Goal: Information Seeking & Learning: Learn about a topic

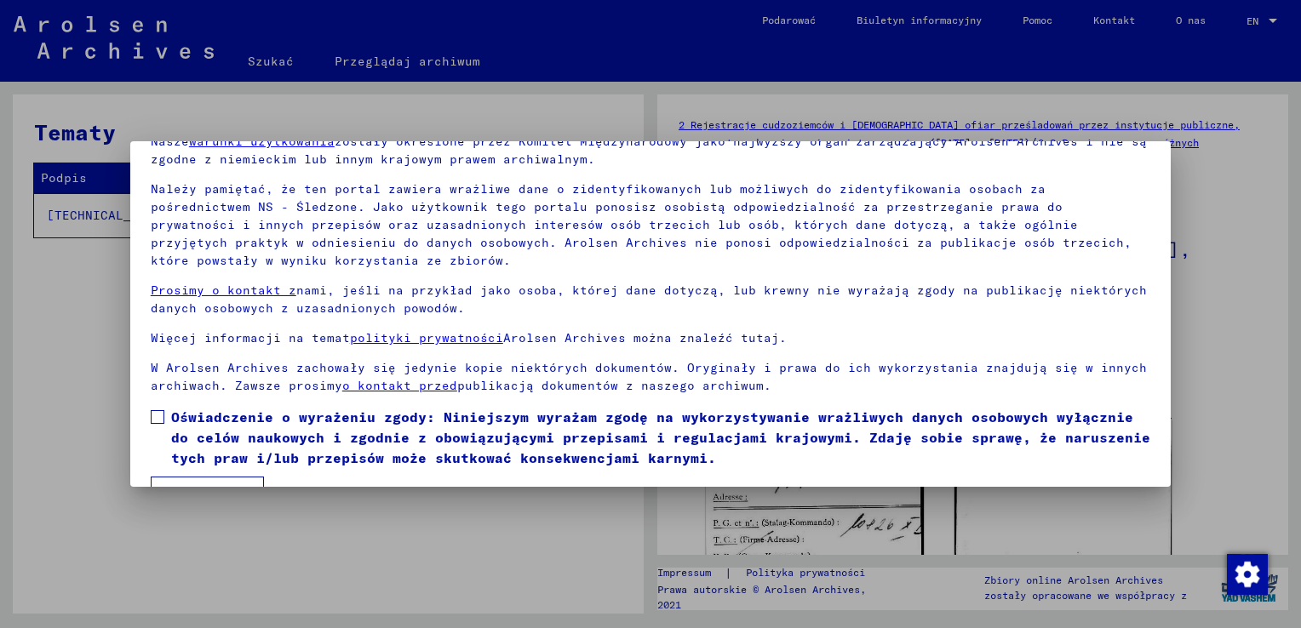
scroll to position [127, 0]
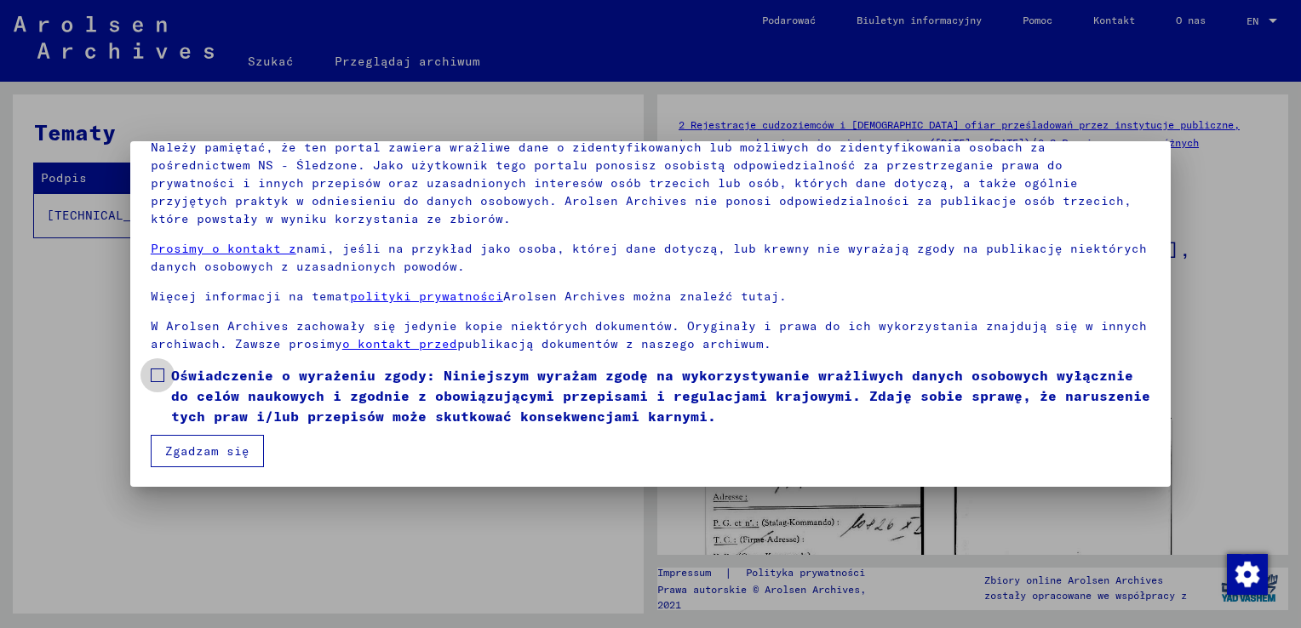
click at [157, 369] on span at bounding box center [158, 376] width 14 height 14
click at [196, 445] on button "Zgadzam się" at bounding box center [207, 451] width 113 height 32
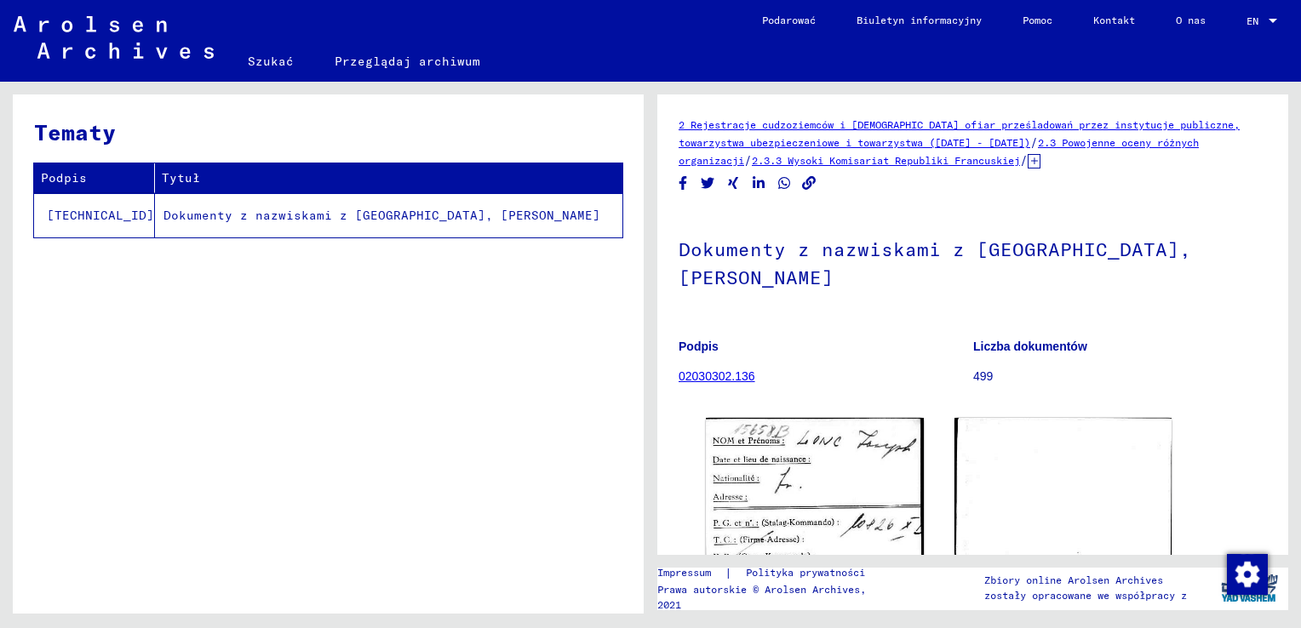
scroll to position [255, 0]
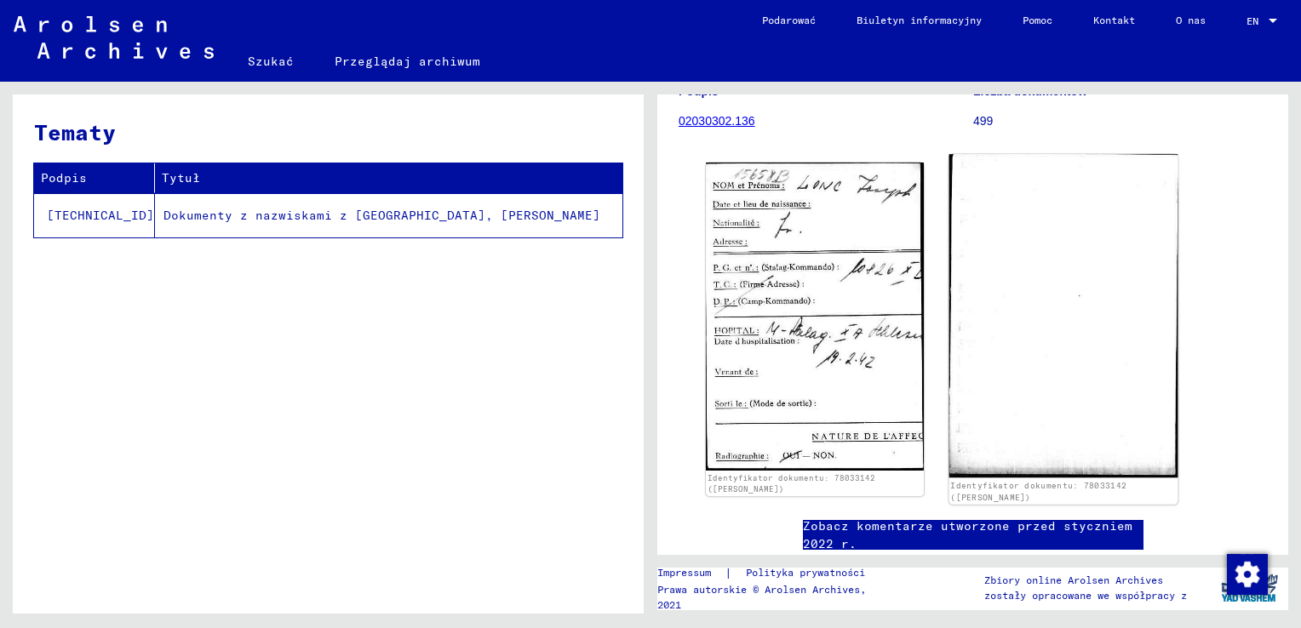
click at [1033, 290] on img at bounding box center [1062, 315] width 228 height 323
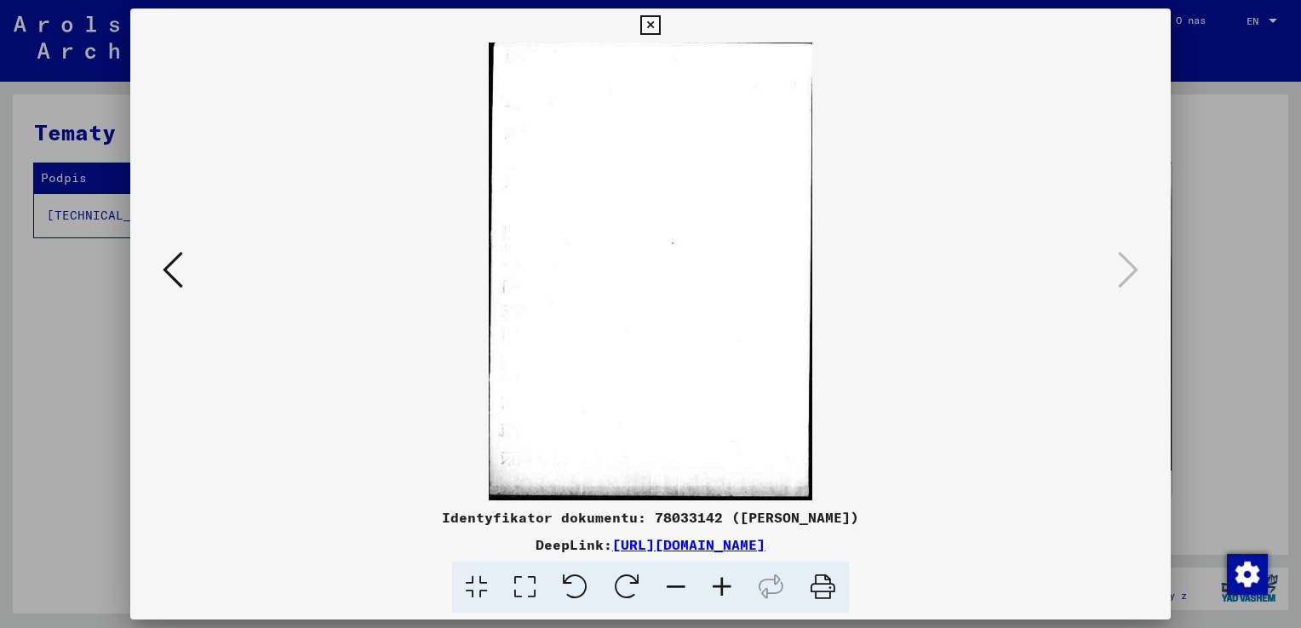
click at [180, 268] on icon at bounding box center [173, 269] width 20 height 41
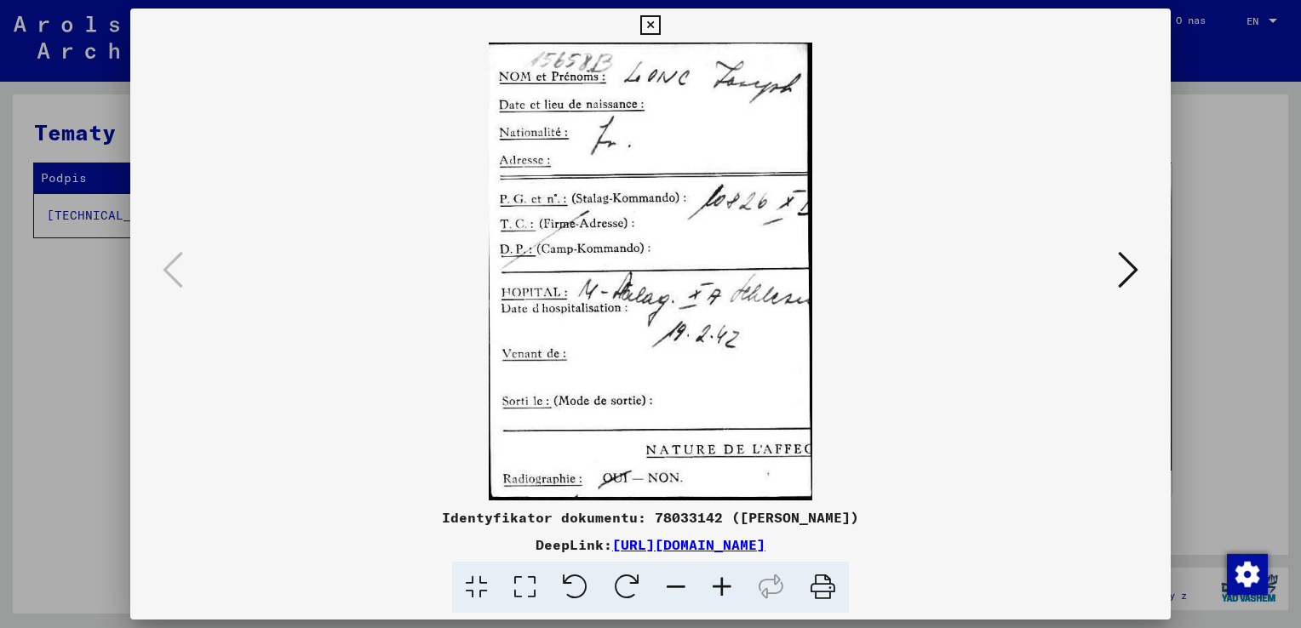
click at [671, 274] on img at bounding box center [650, 272] width 925 height 458
click at [691, 347] on img at bounding box center [650, 272] width 925 height 458
click at [725, 593] on icon at bounding box center [722, 588] width 46 height 52
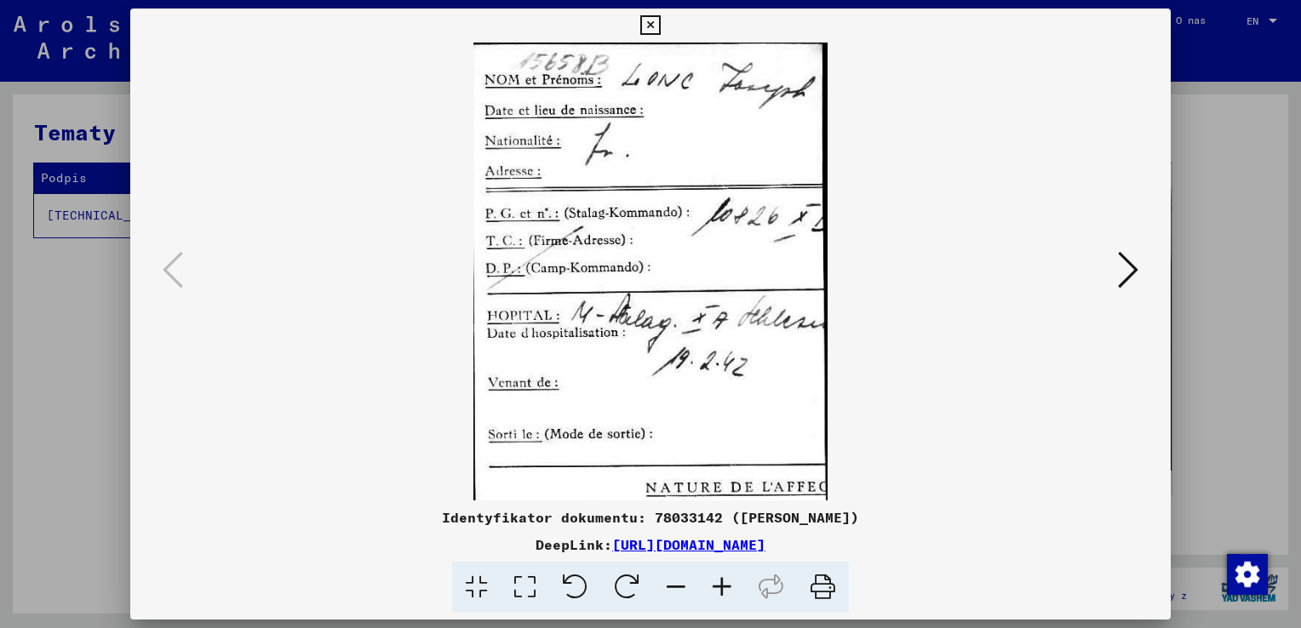
click at [724, 592] on icon at bounding box center [722, 588] width 46 height 52
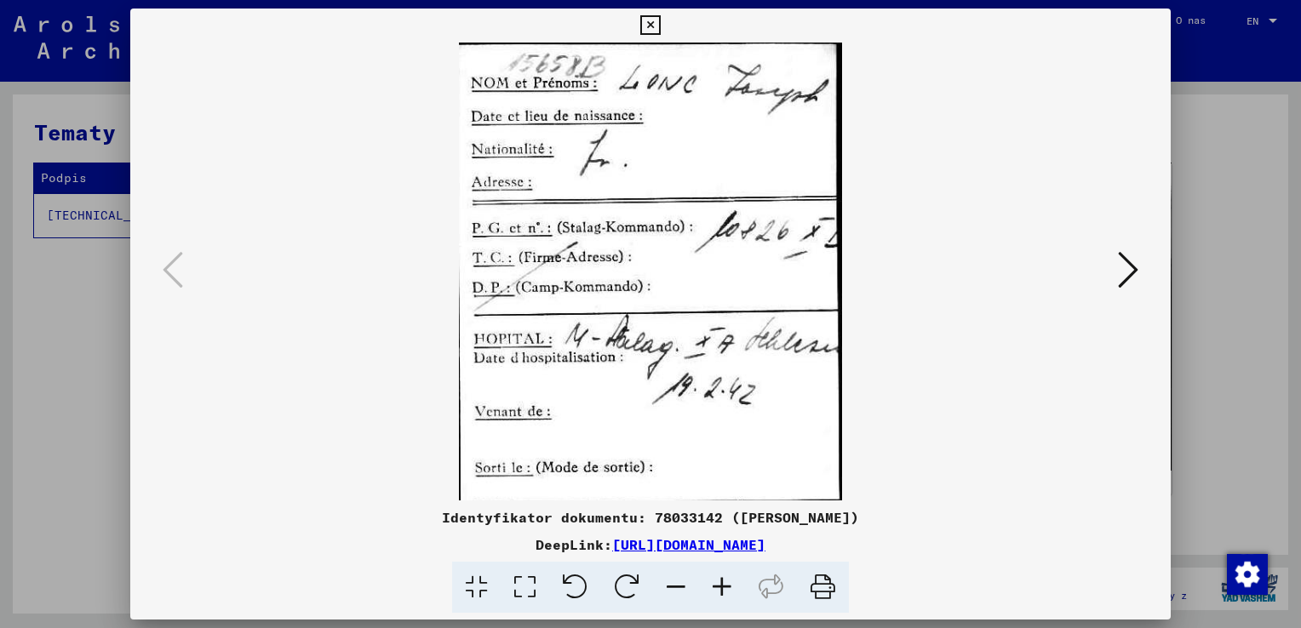
click at [724, 592] on icon at bounding box center [722, 588] width 46 height 52
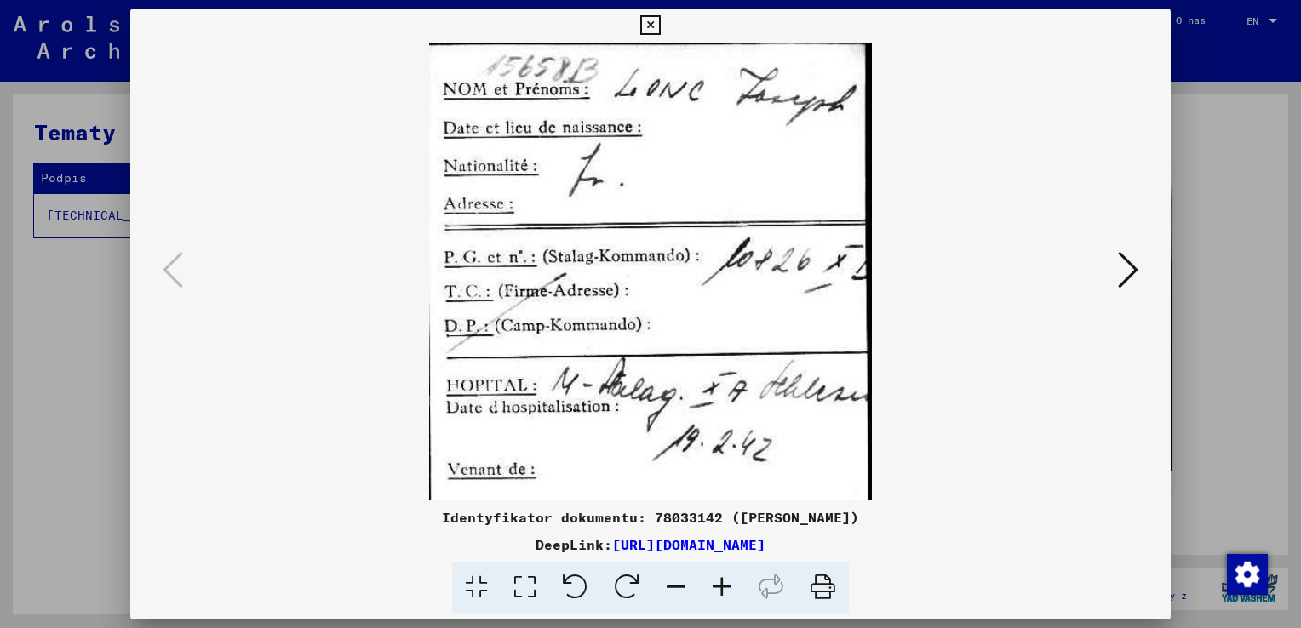
click at [724, 592] on icon at bounding box center [722, 588] width 46 height 52
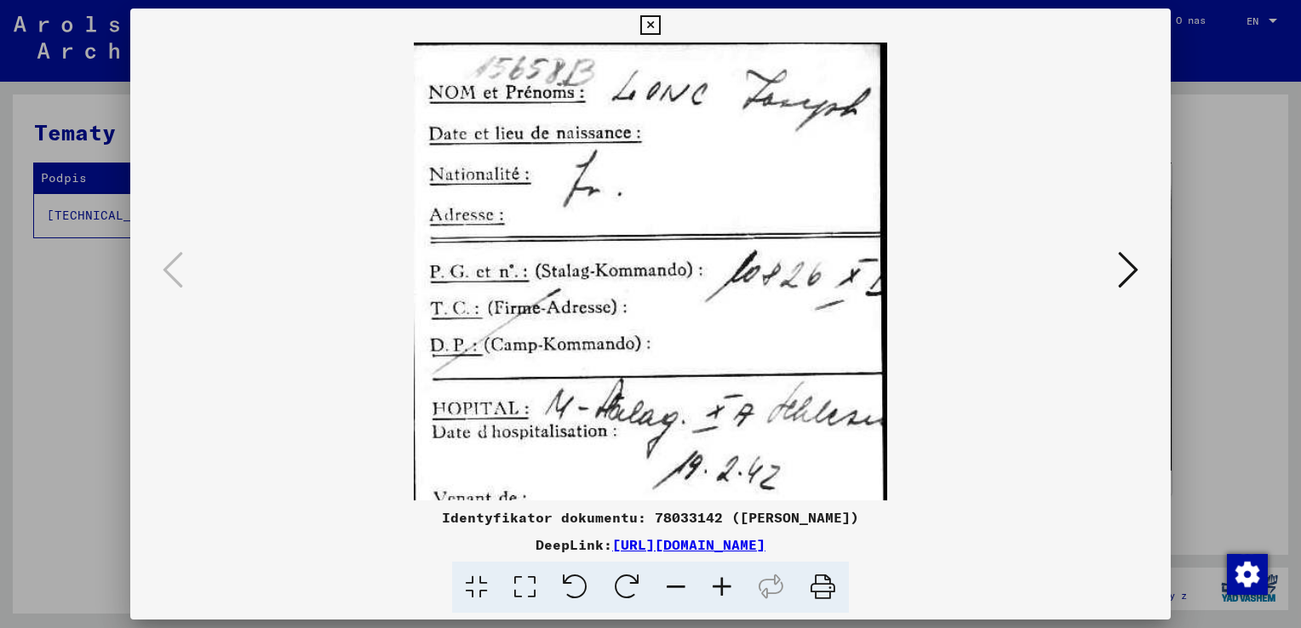
click at [724, 592] on icon at bounding box center [722, 588] width 46 height 52
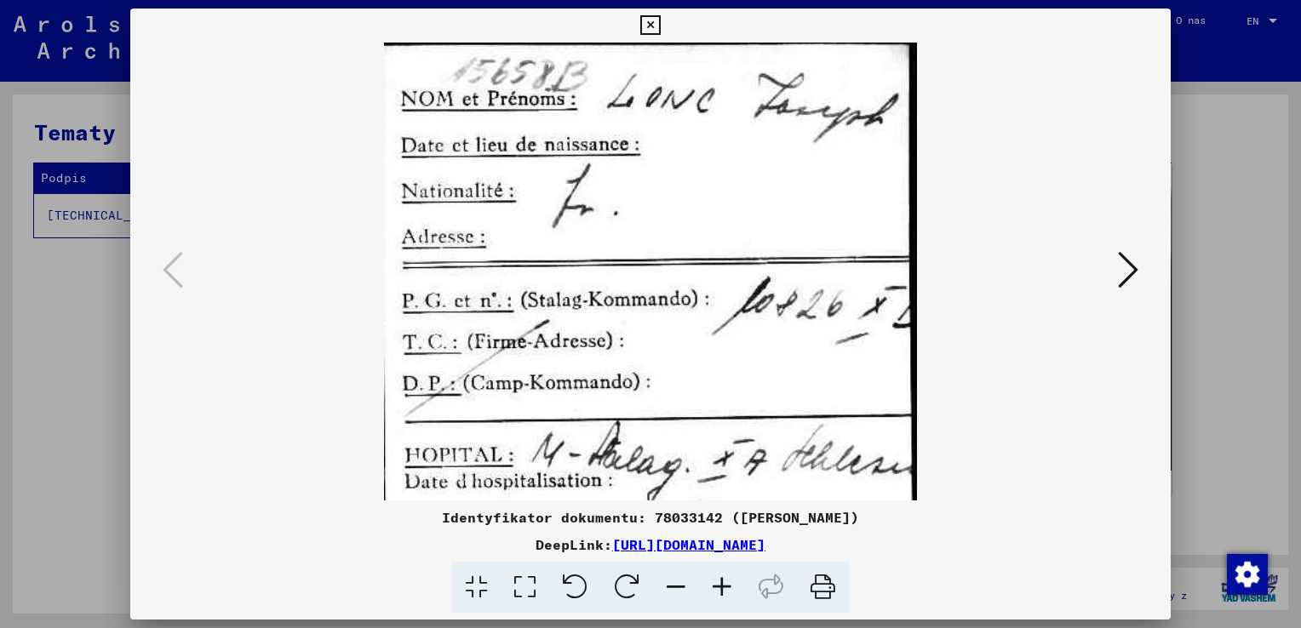
click at [724, 592] on icon at bounding box center [722, 588] width 46 height 52
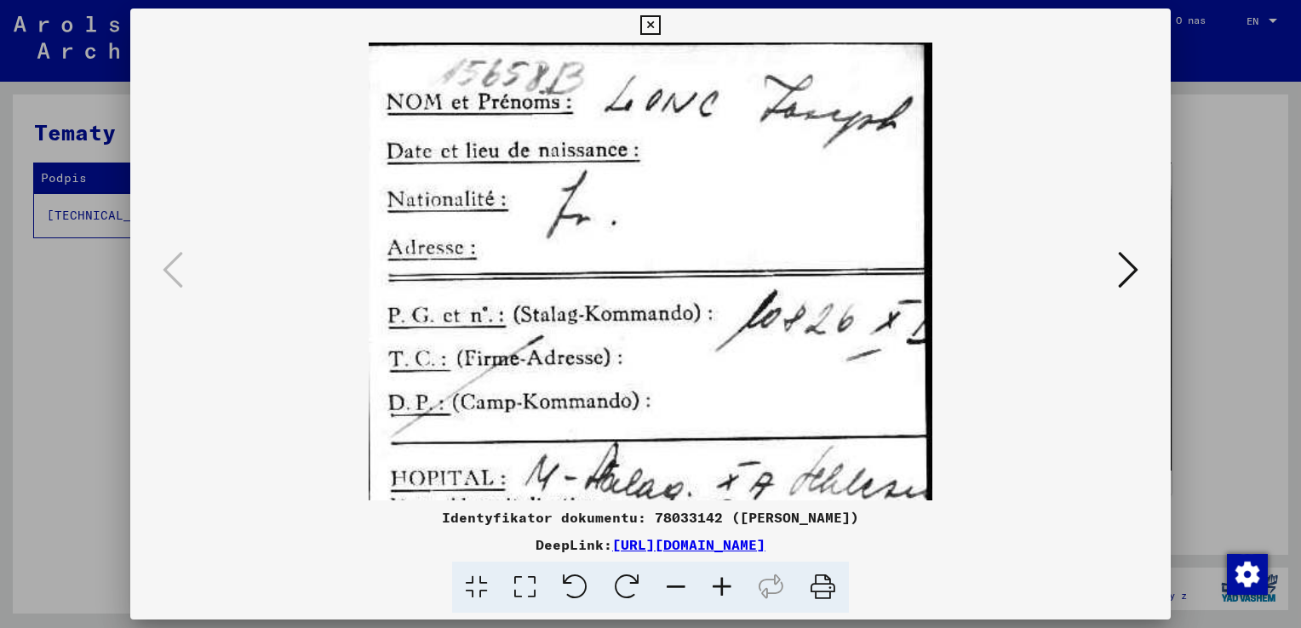
click at [724, 592] on icon at bounding box center [722, 588] width 46 height 52
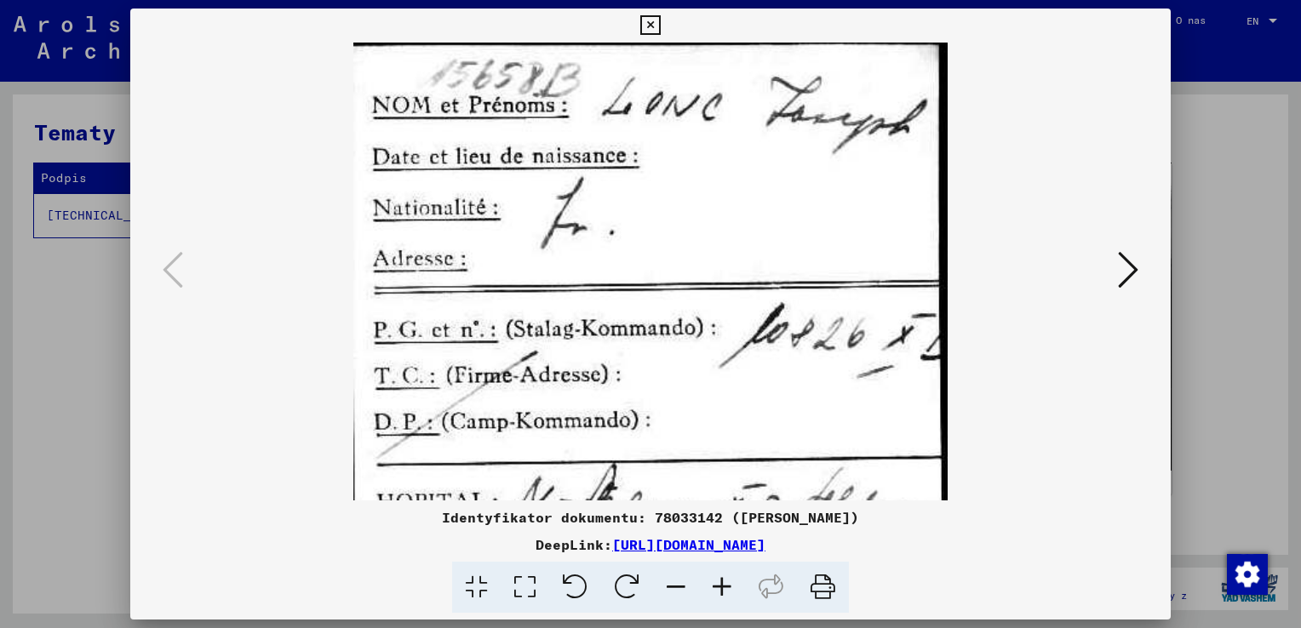
click at [724, 592] on icon at bounding box center [722, 588] width 46 height 52
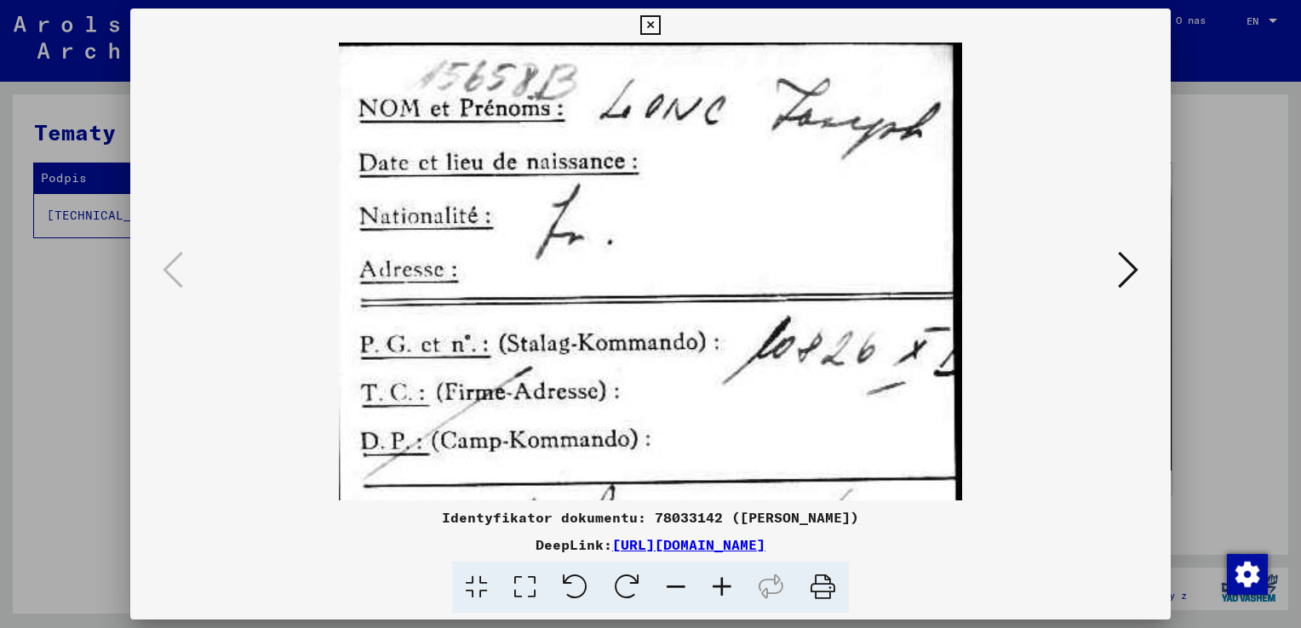
click at [724, 592] on icon at bounding box center [722, 588] width 46 height 52
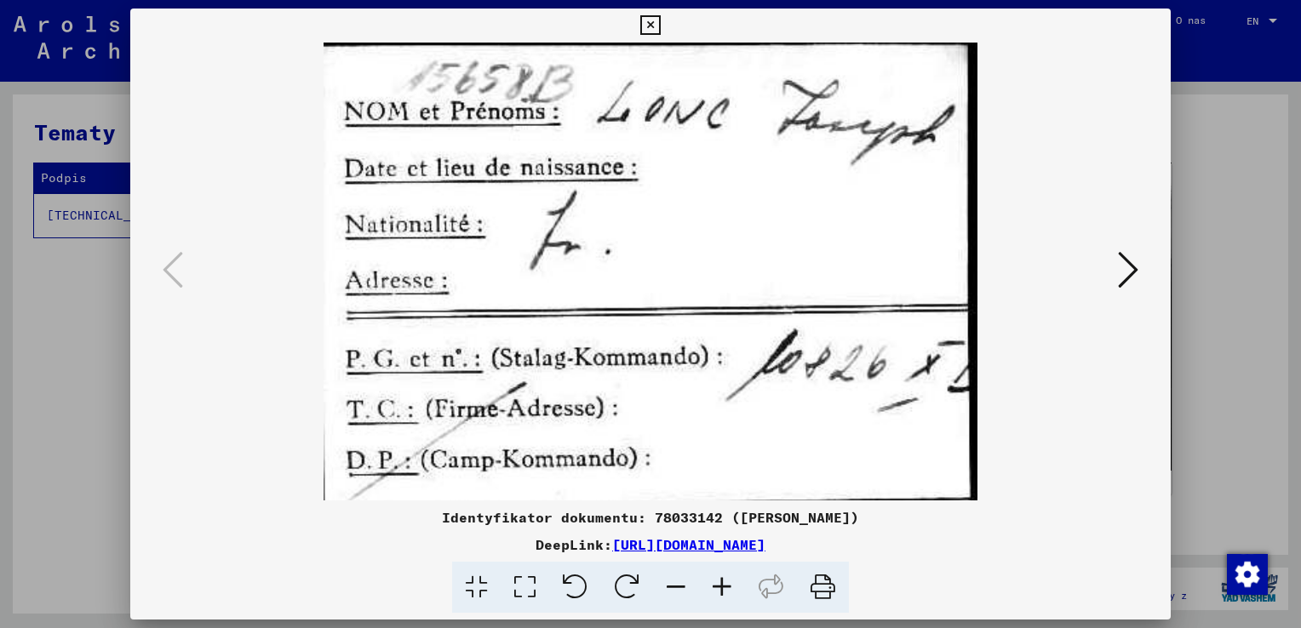
click at [724, 592] on icon at bounding box center [722, 588] width 46 height 52
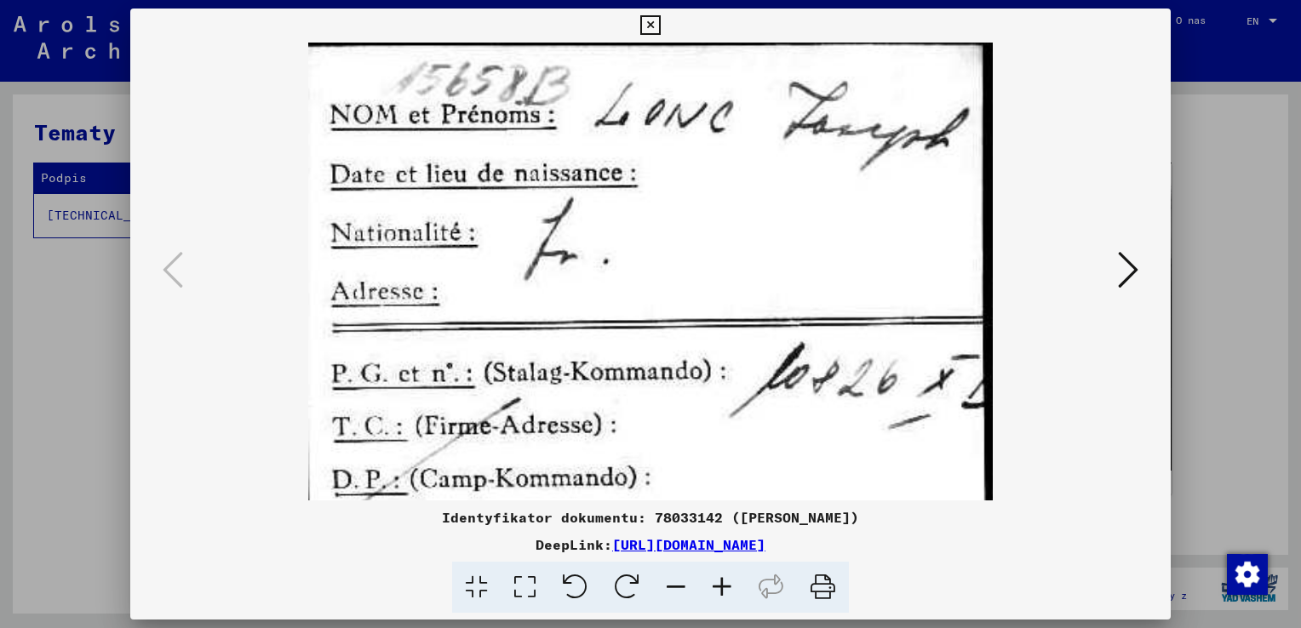
click at [1131, 274] on icon at bounding box center [1128, 269] width 20 height 41
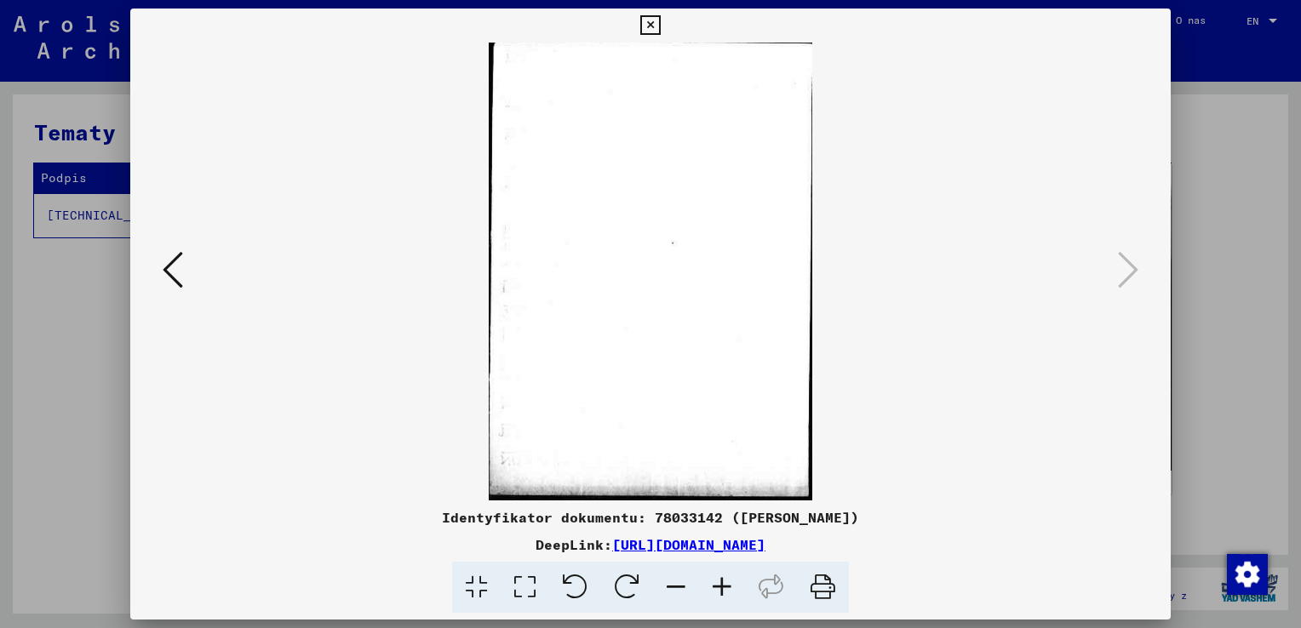
click at [173, 264] on icon at bounding box center [173, 269] width 20 height 41
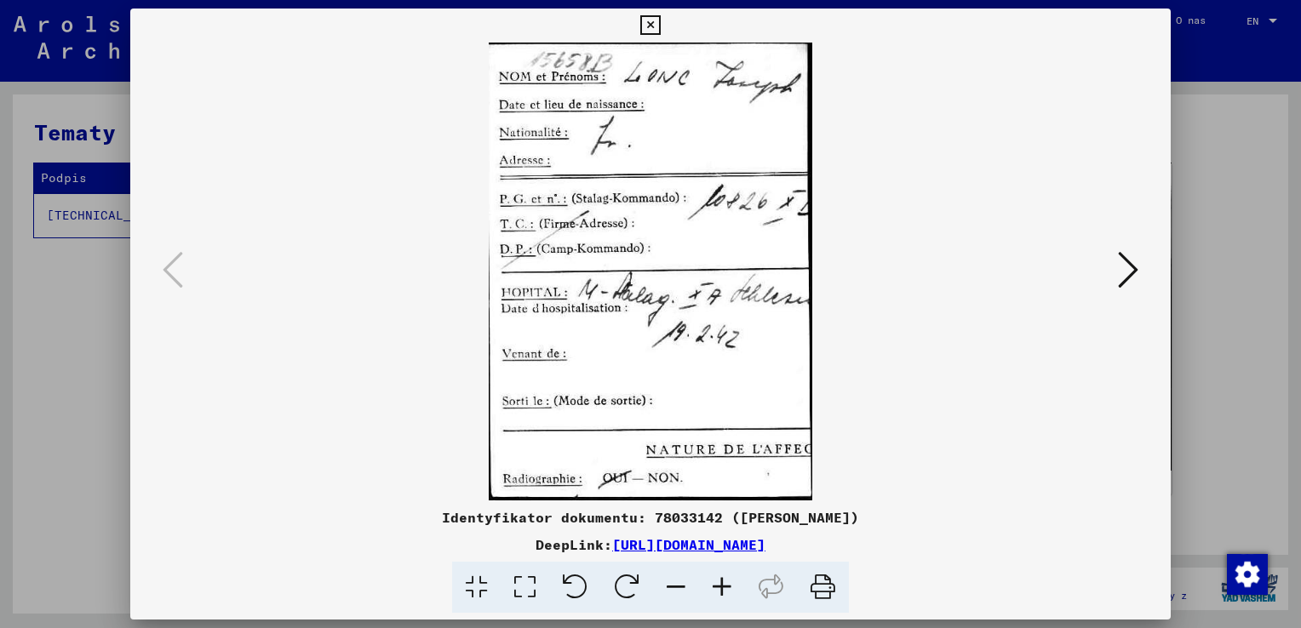
click at [649, 26] on icon at bounding box center [650, 25] width 20 height 20
